Goal: Task Accomplishment & Management: Use online tool/utility

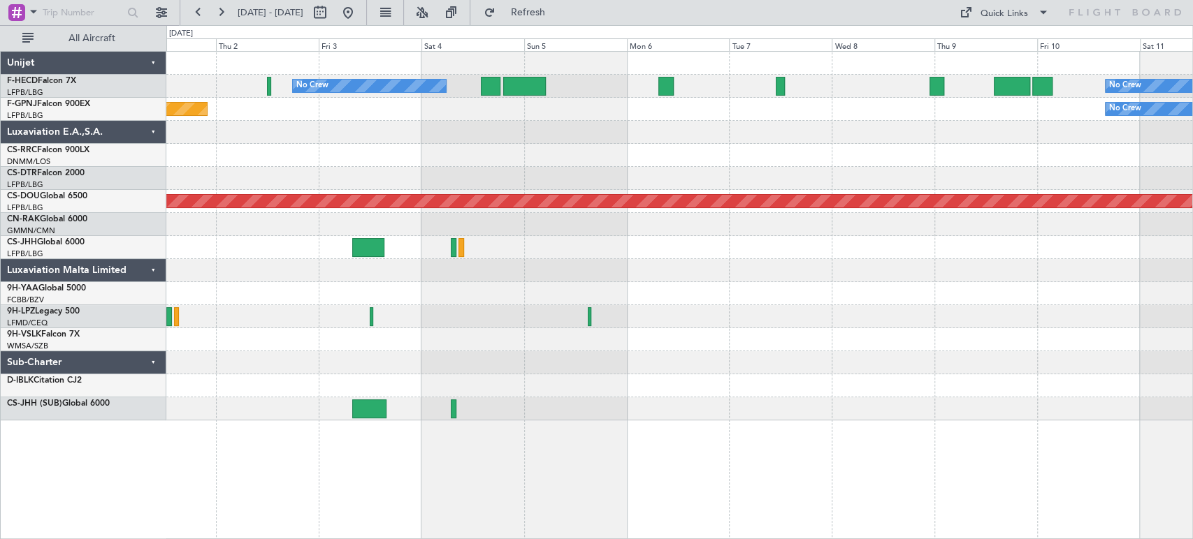
click at [172, 177] on div at bounding box center [679, 178] width 1026 height 23
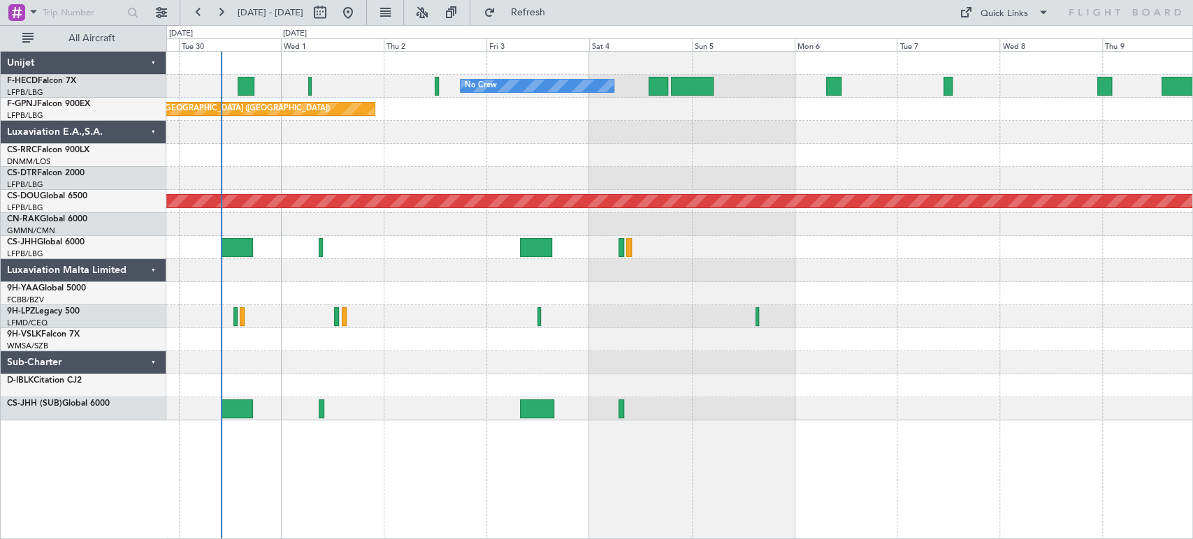
click at [425, 144] on div at bounding box center [679, 155] width 1026 height 23
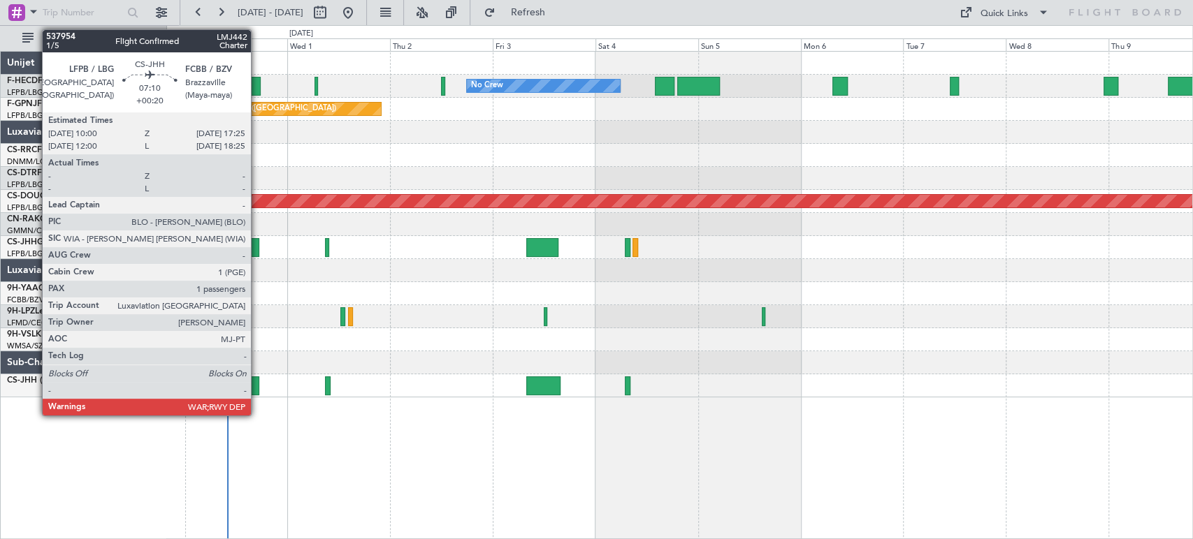
click at [257, 247] on div at bounding box center [243, 247] width 32 height 19
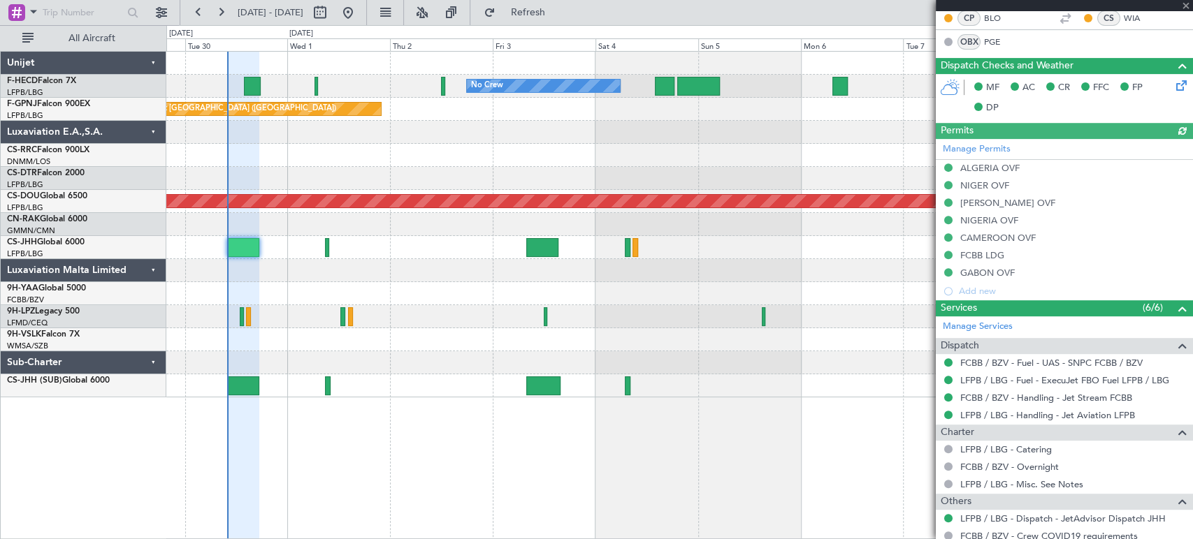
scroll to position [310, 0]
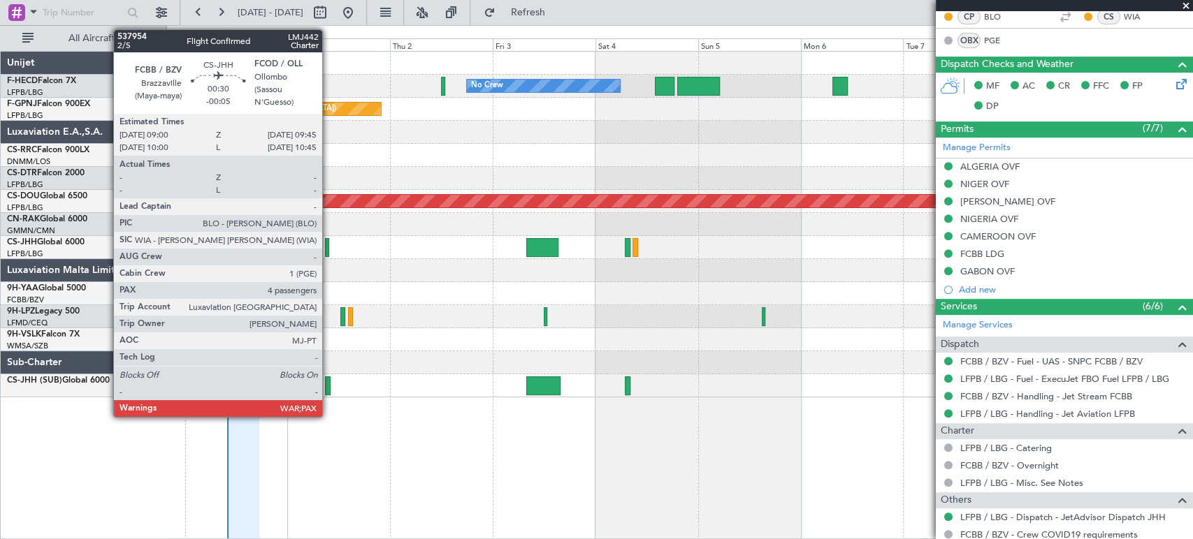
click at [328, 248] on div at bounding box center [326, 247] width 3 height 19
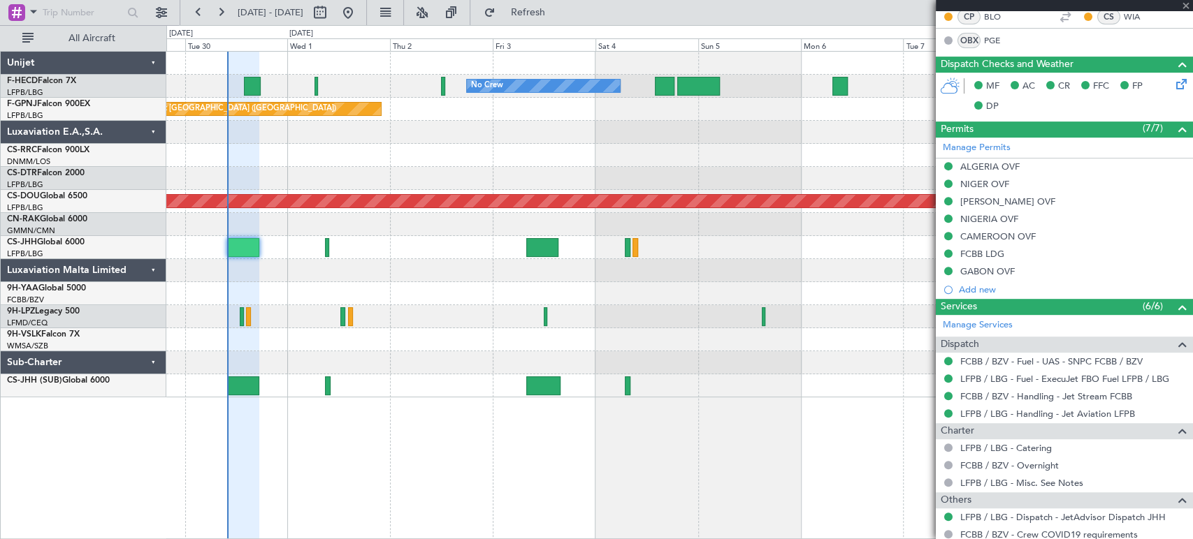
type input "-00:05"
type input "5"
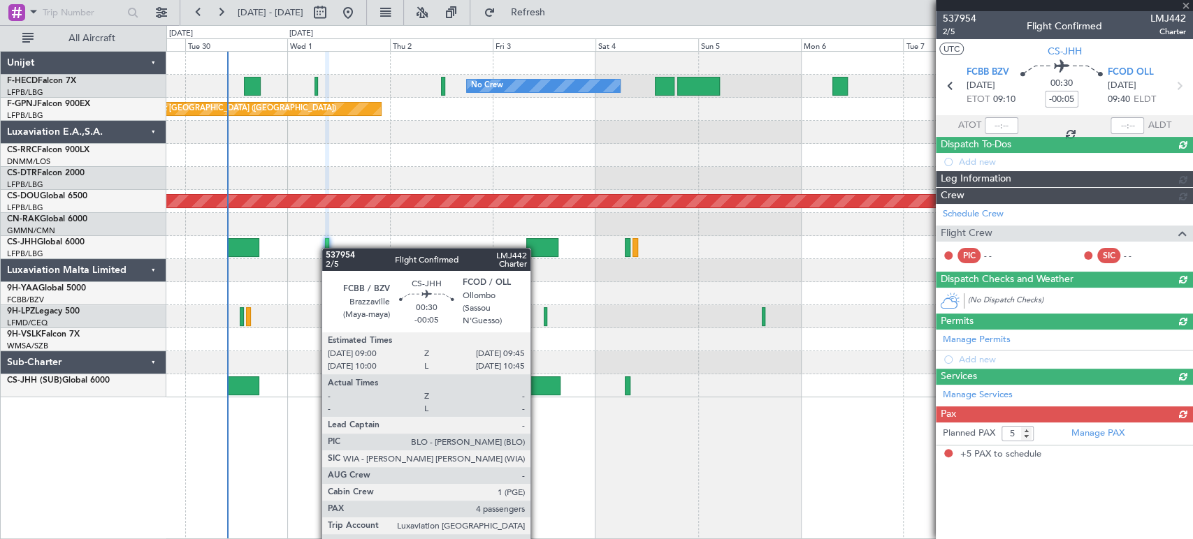
scroll to position [0, 0]
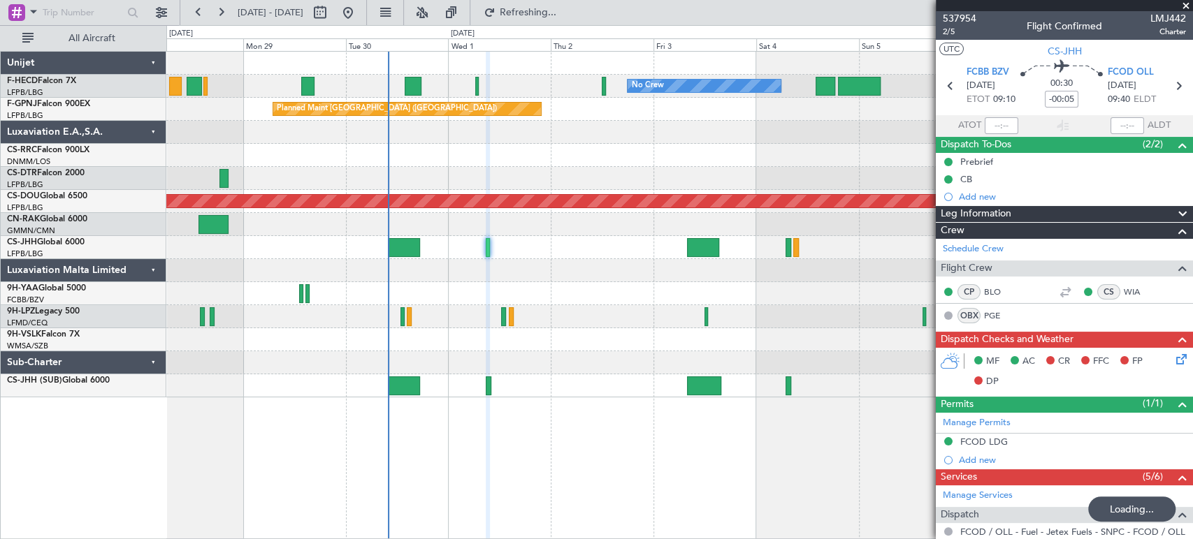
click at [613, 190] on div "No Crew No Crew No Crew Planned Maint [GEOGRAPHIC_DATA] ([GEOGRAPHIC_DATA]) No …" at bounding box center [679, 225] width 1026 height 346
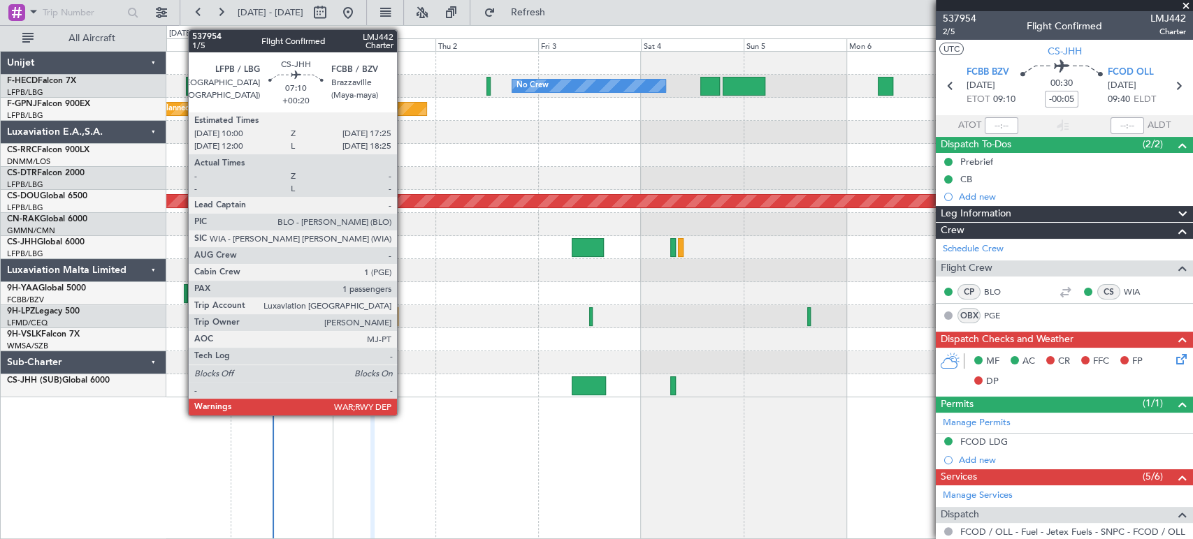
click at [406, 168] on div "Planned Maint Nice ([GEOGRAPHIC_DATA])" at bounding box center [679, 178] width 1026 height 23
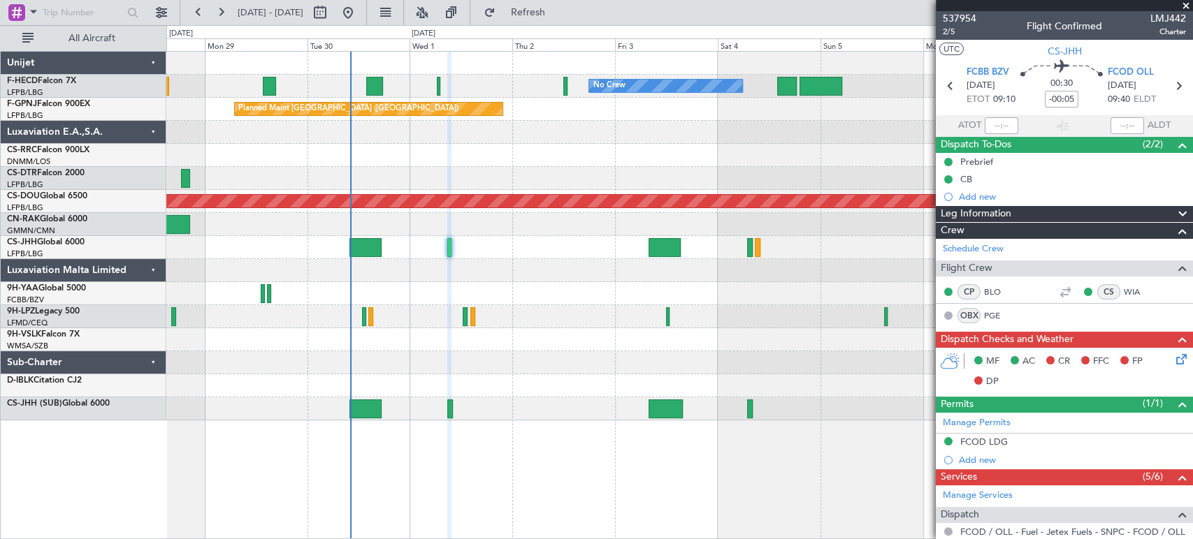
click at [418, 171] on div "Planned Maint Nice ([GEOGRAPHIC_DATA])" at bounding box center [679, 178] width 1026 height 23
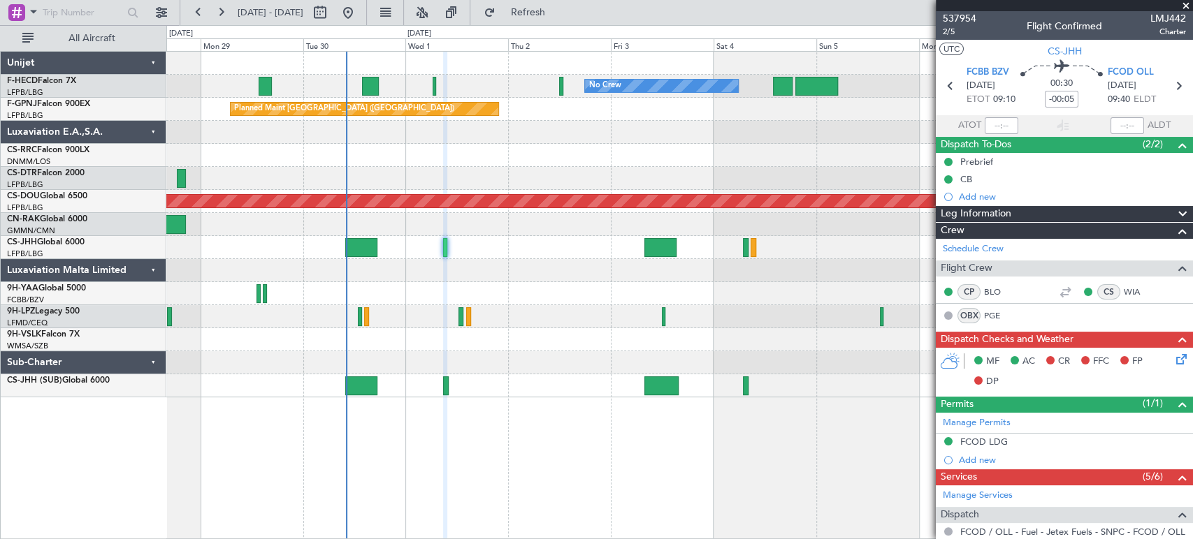
click at [112, 89] on div "LFPB/LBG Paris ([GEOGRAPHIC_DATA])" at bounding box center [86, 93] width 159 height 12
click at [604, 191] on div "Planned Maint London ([GEOGRAPHIC_DATA])" at bounding box center [679, 201] width 1026 height 23
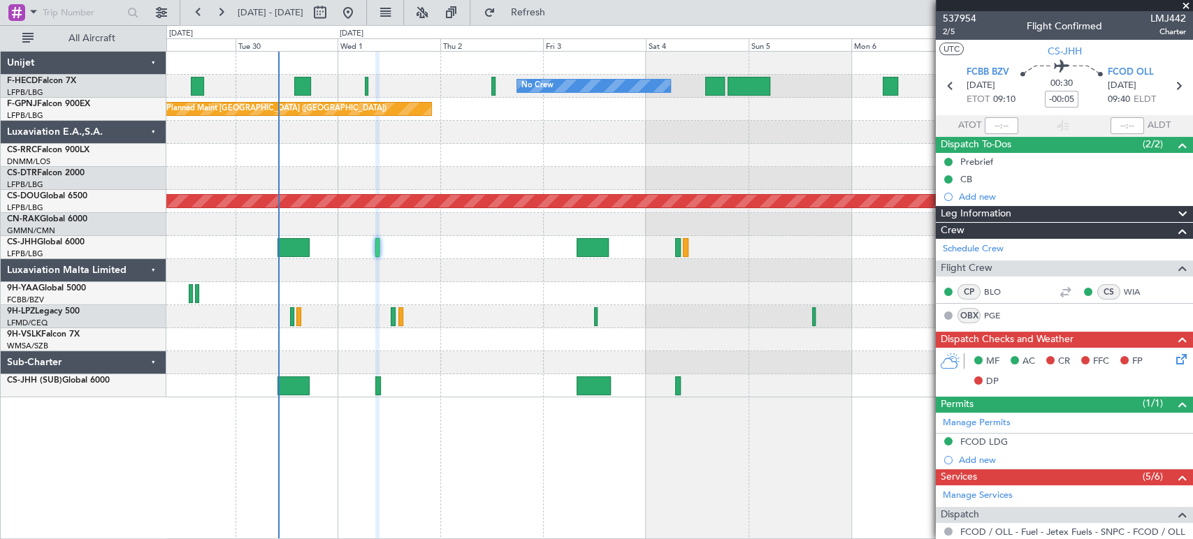
click at [518, 176] on div "Planned Maint Nice ([GEOGRAPHIC_DATA])" at bounding box center [679, 178] width 1026 height 23
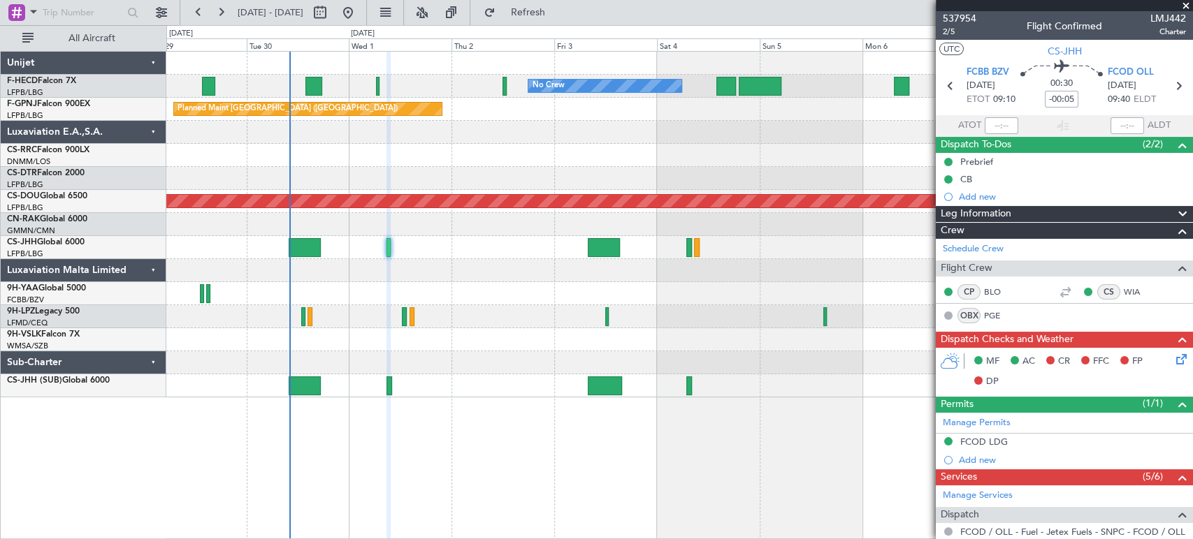
click at [879, 337] on div at bounding box center [679, 339] width 1026 height 23
